Goal: Task Accomplishment & Management: Manage account settings

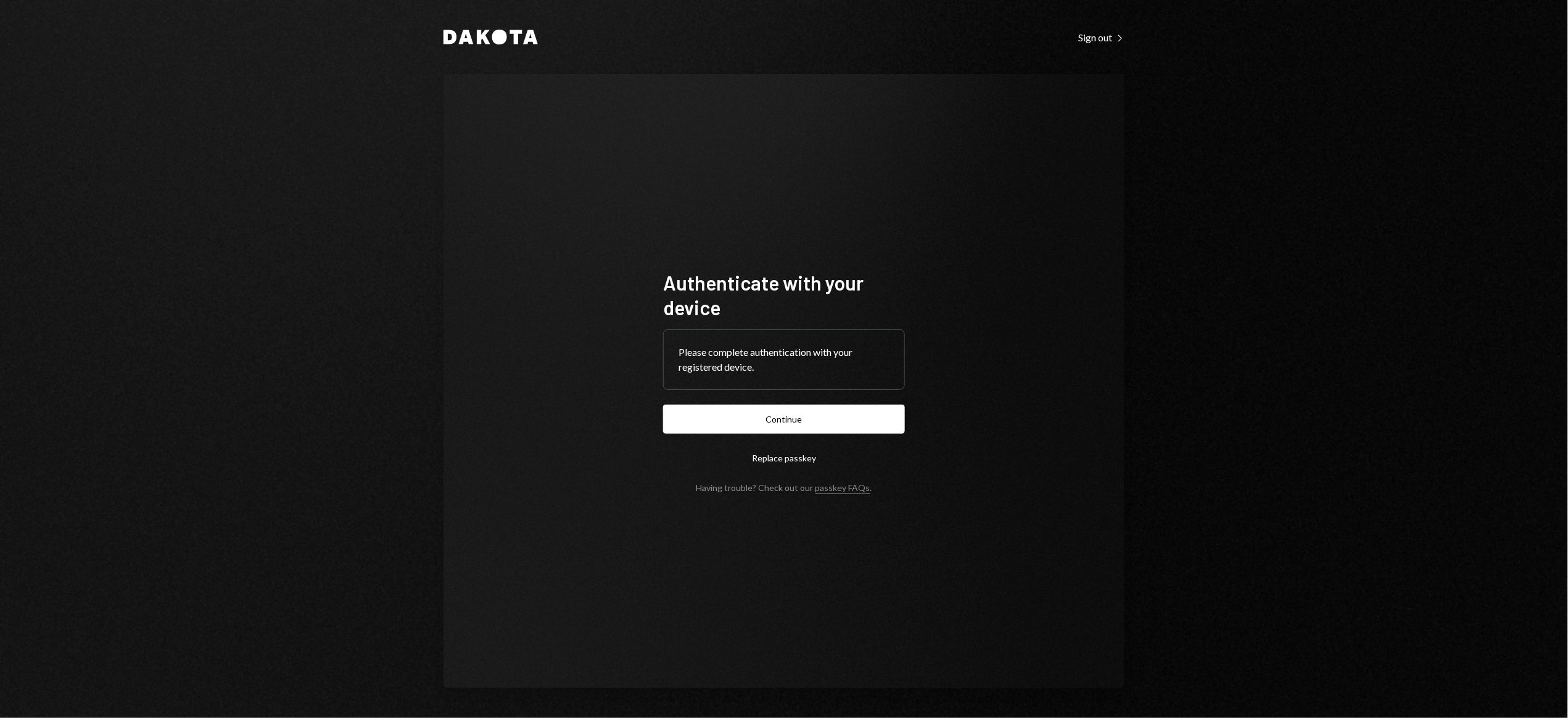
click at [760, 425] on button "Continue" at bounding box center [784, 418] width 241 height 29
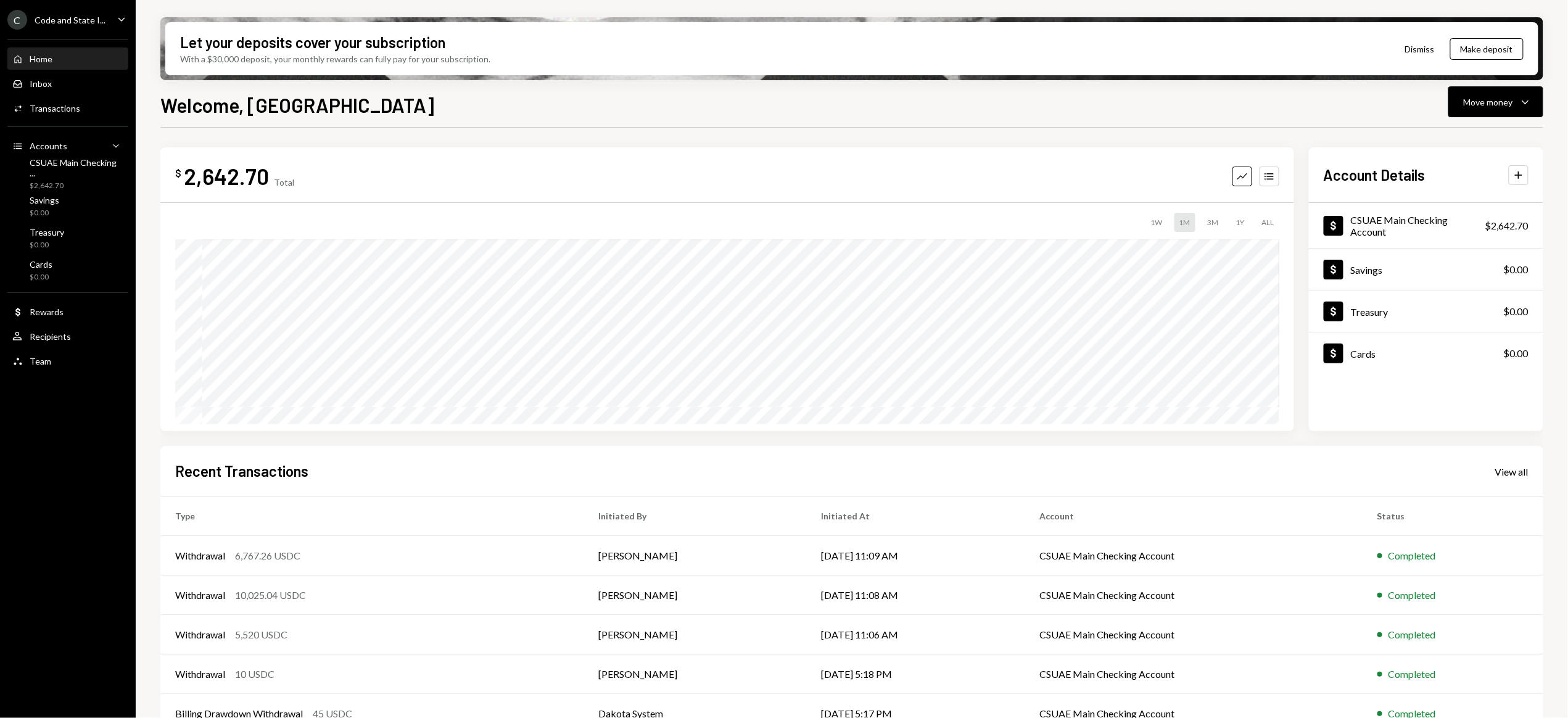
click at [55, 21] on div "Code and State I..." at bounding box center [70, 20] width 71 height 11
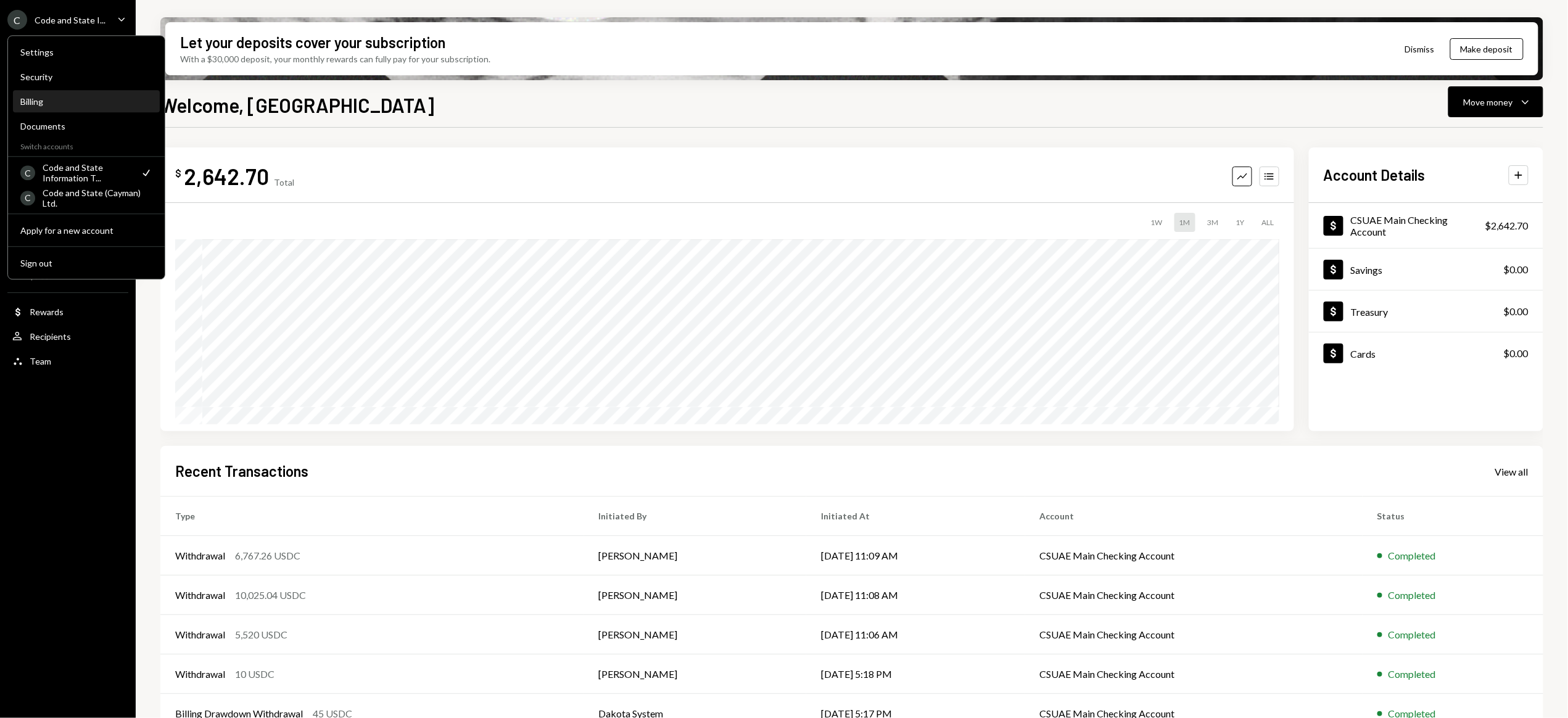
click at [27, 102] on div "Billing" at bounding box center [86, 101] width 132 height 11
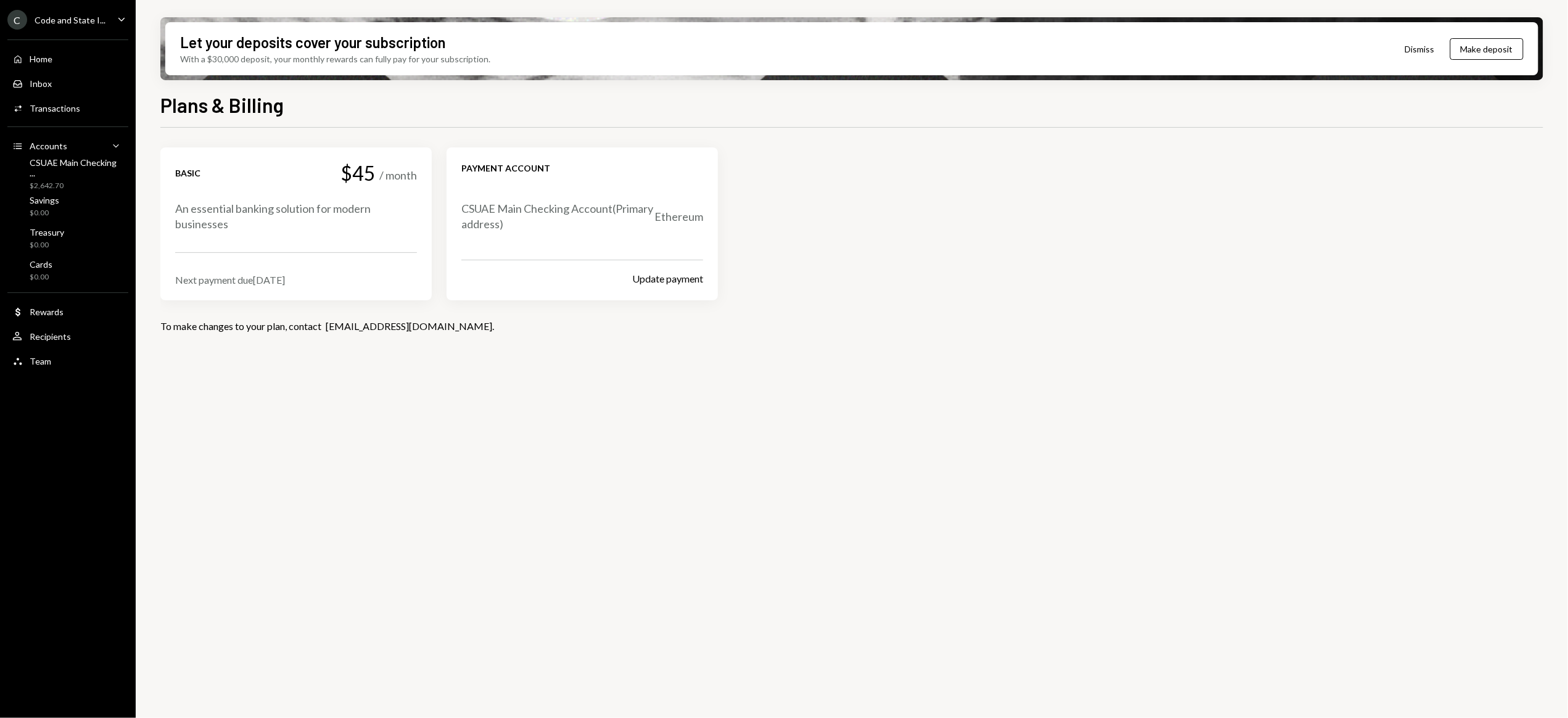
click at [1419, 47] on button "Dismiss" at bounding box center [1419, 48] width 61 height 29
drag, startPoint x: 365, startPoint y: 174, endPoint x: 309, endPoint y: 183, distance: 56.7
click at [358, 175] on div "$45" at bounding box center [358, 173] width 35 height 22
drag, startPoint x: 291, startPoint y: 180, endPoint x: 368, endPoint y: 203, distance: 80.4
click at [292, 180] on div "Basic $45 / month" at bounding box center [296, 173] width 241 height 22
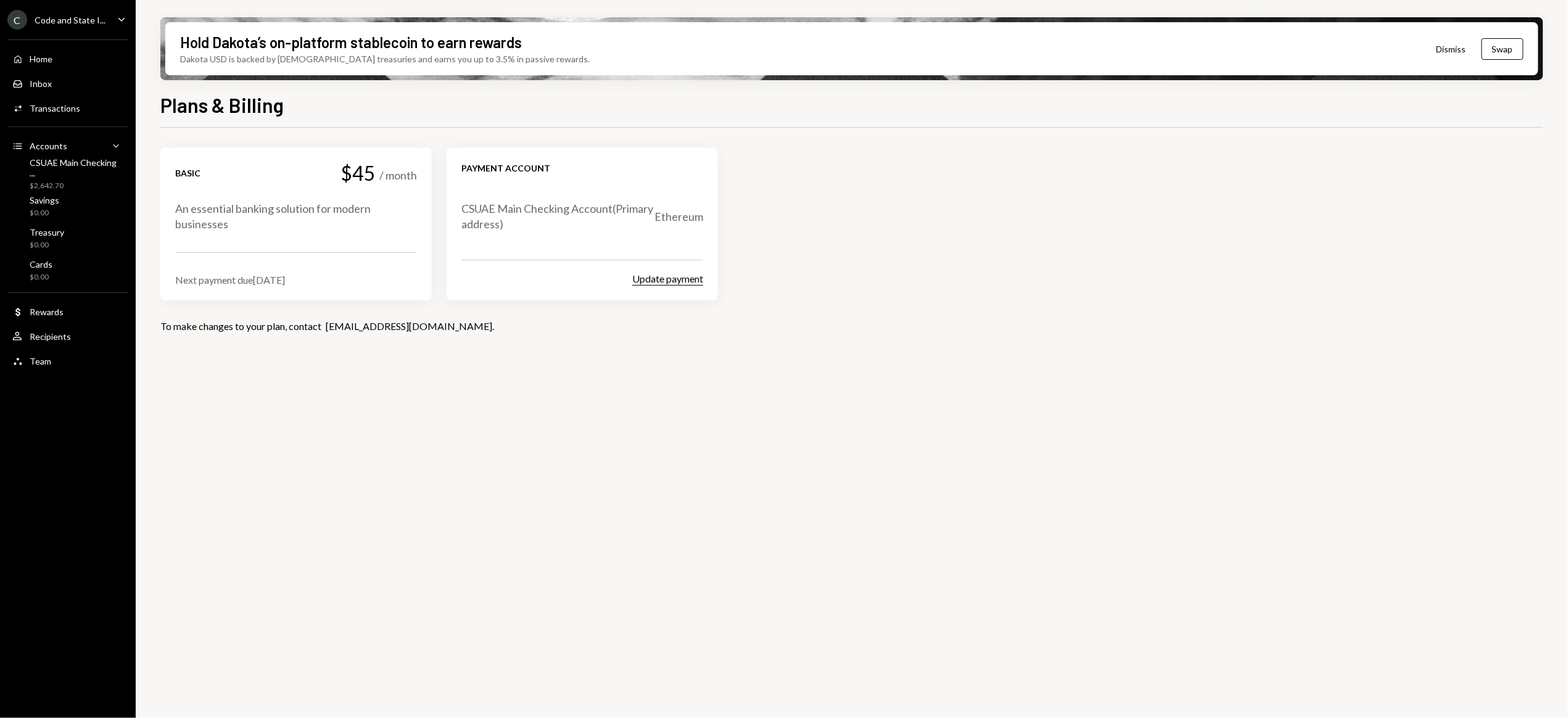
click at [675, 282] on button "Update payment" at bounding box center [668, 278] width 71 height 13
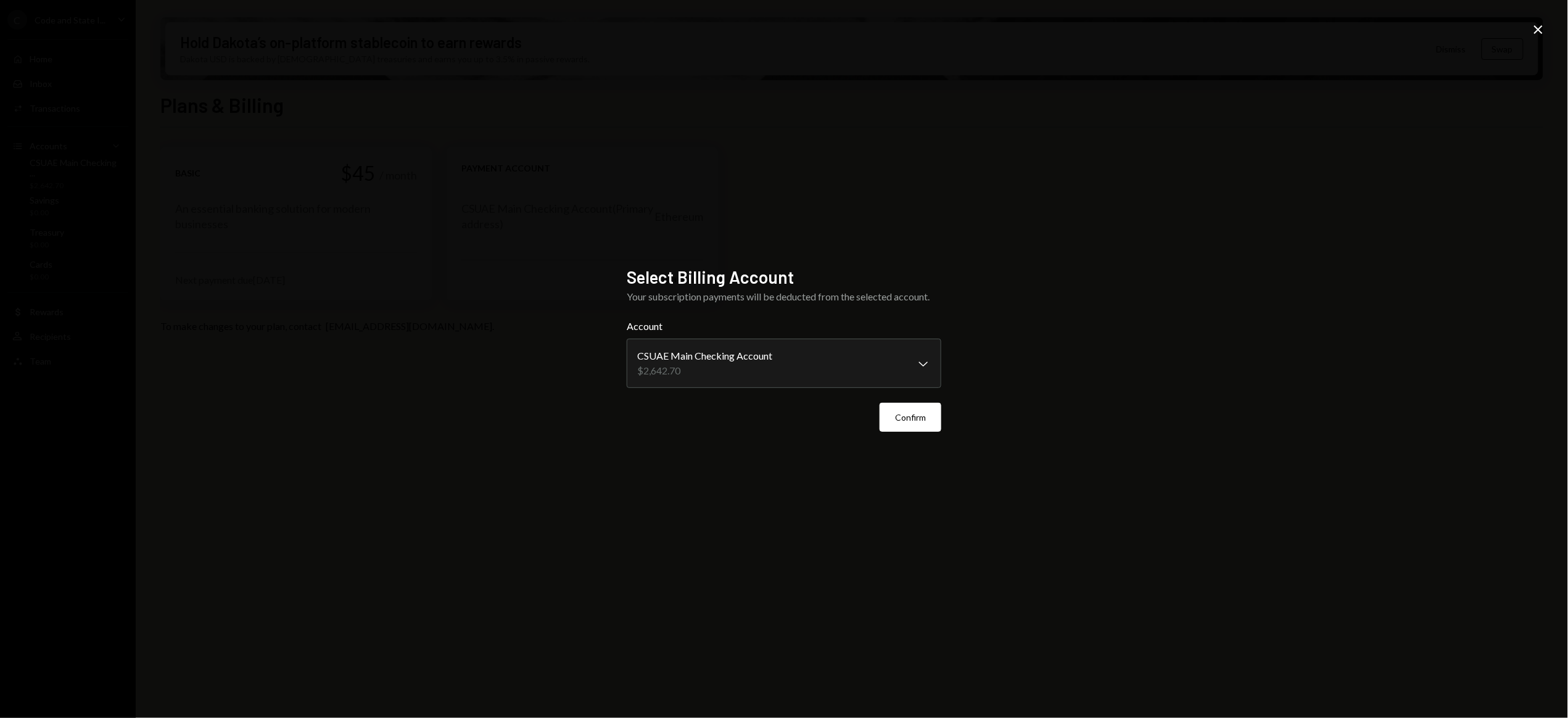
drag, startPoint x: 1543, startPoint y: 30, endPoint x: 1531, endPoint y: 33, distance: 12.4
click at [1543, 30] on icon "Close" at bounding box center [1538, 29] width 15 height 15
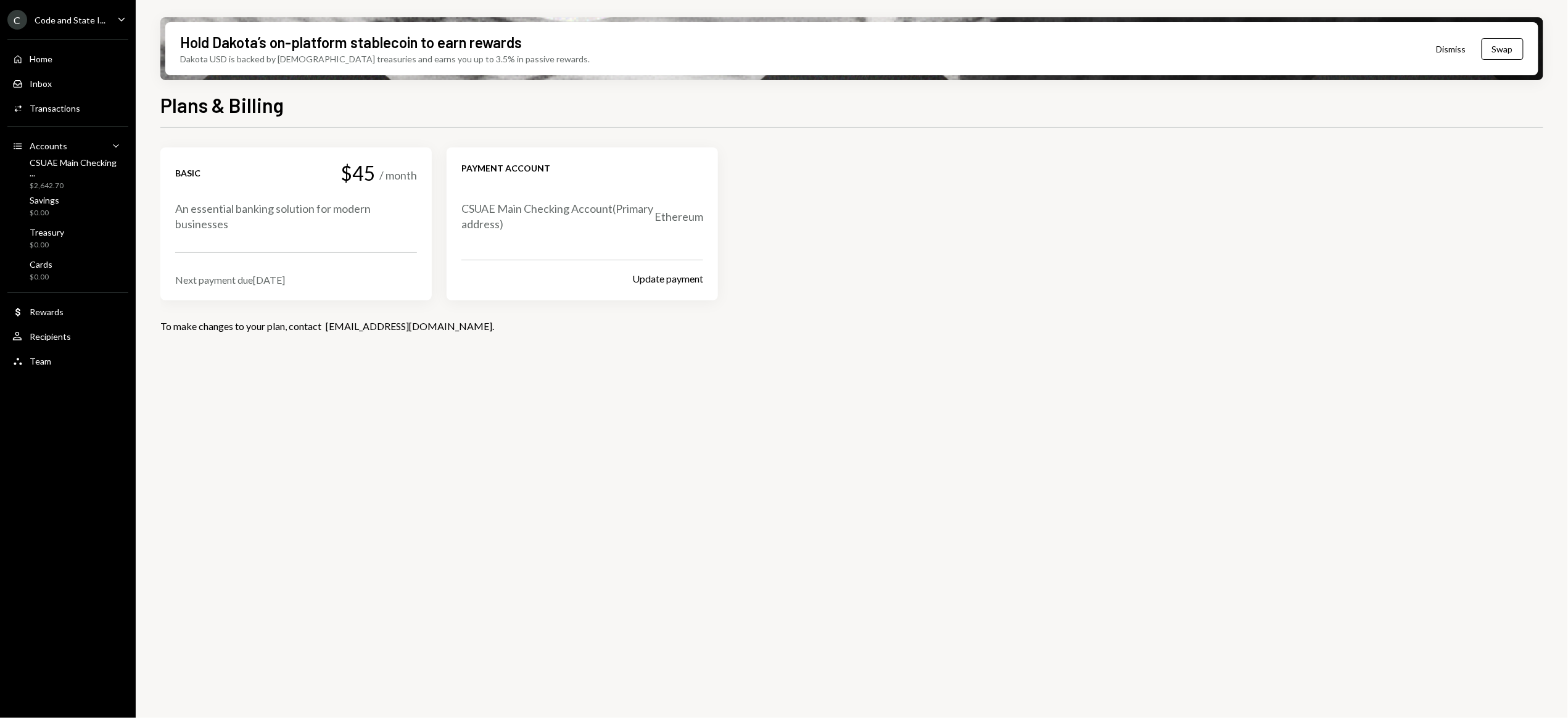
click at [270, 228] on div "An essential banking solution for modern businesses" at bounding box center [296, 216] width 241 height 31
